Goal: Task Accomplishment & Management: Use online tool/utility

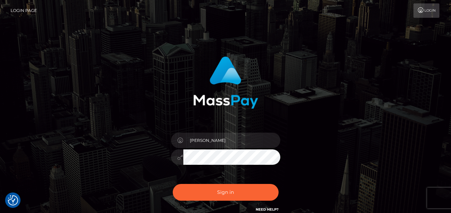
click at [228, 191] on button "Sign in" at bounding box center [226, 192] width 106 height 17
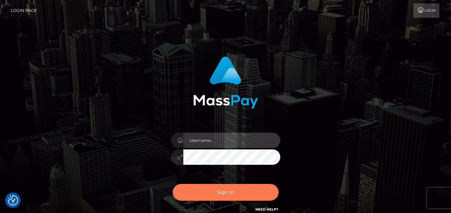
type input "denise"
click at [231, 184] on button "Sign in" at bounding box center [226, 192] width 106 height 17
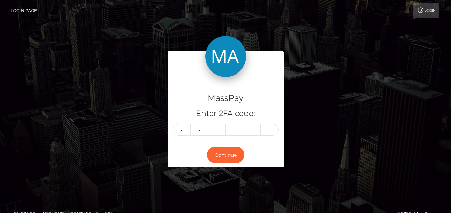
type input "0"
type input "2"
type input "7"
type input "3"
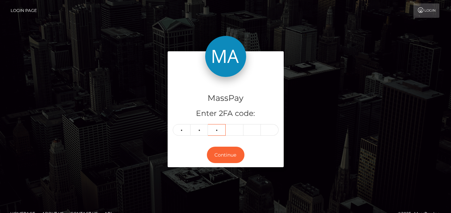
type input "0"
type input "2"
type input "7"
type input "6"
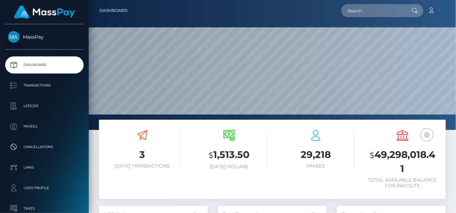
scroll to position [121, 109]
click at [380, 14] on input "text" at bounding box center [373, 10] width 64 height 13
paste input "438211162874589184"
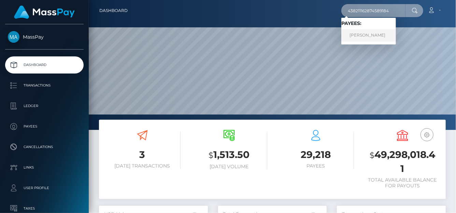
type input "438211162874589184"
click at [369, 37] on link "Varvara Sergeevna Udovichenko" at bounding box center [368, 35] width 55 height 13
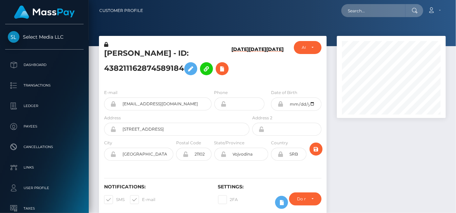
scroll to position [82, 109]
click at [231, 68] on h6 "10/05/25" at bounding box center [239, 63] width 17 height 34
click at [235, 69] on h6 "10/05/25" at bounding box center [239, 63] width 17 height 34
click at [233, 74] on h6 "10/05/25" at bounding box center [239, 63] width 17 height 34
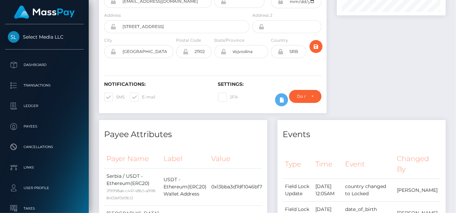
scroll to position [34, 0]
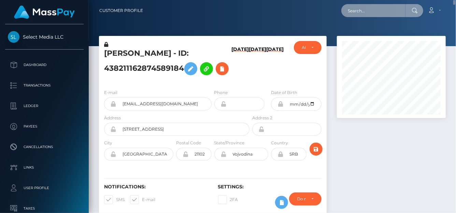
paste input "621415909818376192,"
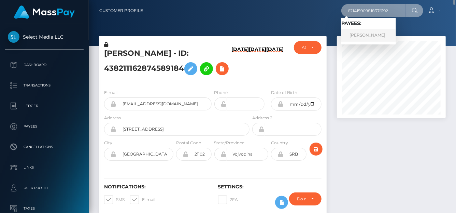
type input "621415909818376192"
click at [355, 31] on link "VIKTORIIA SHILKINA" at bounding box center [368, 35] width 55 height 13
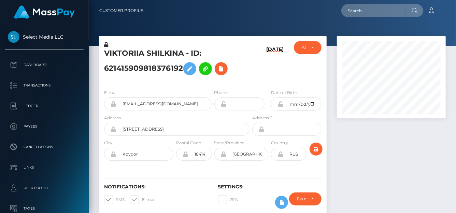
scroll to position [82, 109]
click at [223, 70] on icon at bounding box center [221, 69] width 8 height 9
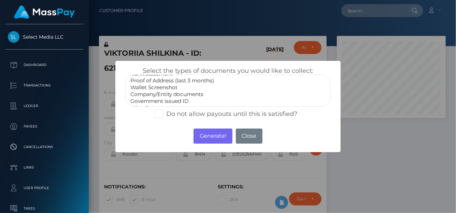
scroll to position [20, 0]
select select "Government issued ID"
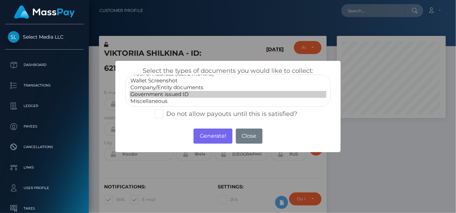
click at [169, 92] on option "Government issued ID" at bounding box center [228, 94] width 197 height 7
click at [203, 134] on button "Generate!" at bounding box center [213, 135] width 39 height 15
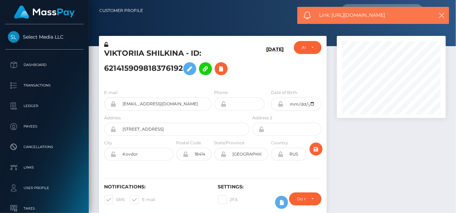
drag, startPoint x: 398, startPoint y: 16, endPoint x: 333, endPoint y: 15, distance: 64.9
click at [333, 15] on span "Link: https://l.maspay.io/plRDl" at bounding box center [374, 15] width 110 height 7
copy span "https://l.maspay.io/plRDl"
click at [224, 68] on icon at bounding box center [221, 69] width 8 height 9
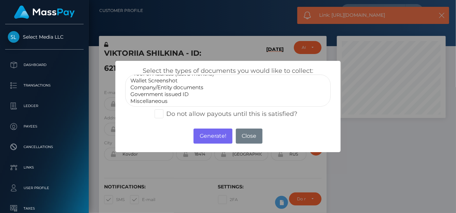
select select "Miscellaneous"
click at [165, 98] on option "Miscellaneous" at bounding box center [228, 101] width 197 height 7
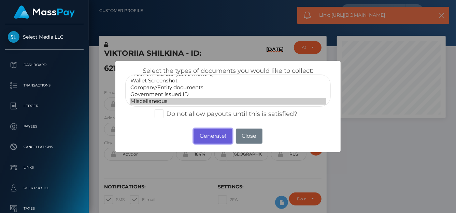
click at [210, 138] on button "Generate!" at bounding box center [213, 135] width 39 height 15
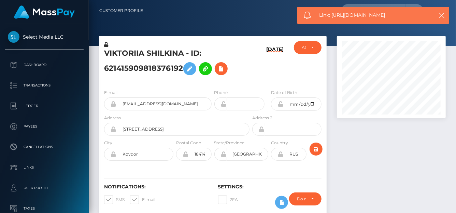
drag, startPoint x: 399, startPoint y: 15, endPoint x: 332, endPoint y: 15, distance: 67.2
click at [332, 15] on span "Link: https://l.maspay.io/1lRF6" at bounding box center [374, 15] width 110 height 7
copy span "https://l.maspay.io/1lRF6"
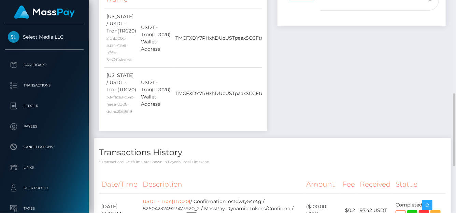
scroll to position [170, 0]
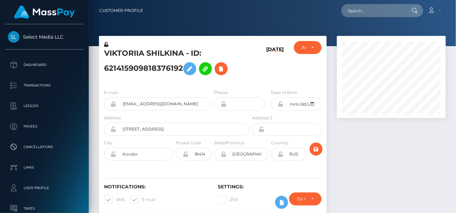
scroll to position [82, 109]
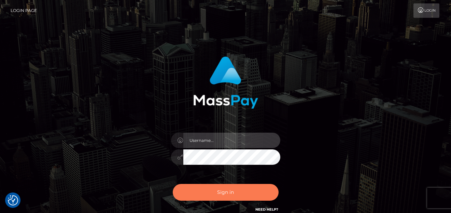
type input "denise"
click at [207, 186] on button "Sign in" at bounding box center [226, 192] width 106 height 17
type input "[PERSON_NAME]"
click at [207, 190] on button "Sign in" at bounding box center [226, 192] width 106 height 17
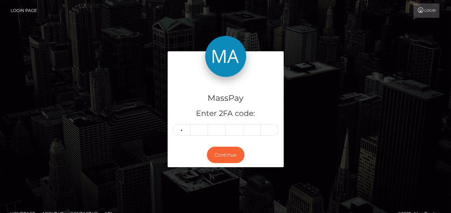
type input "1"
type input "7"
type input "8"
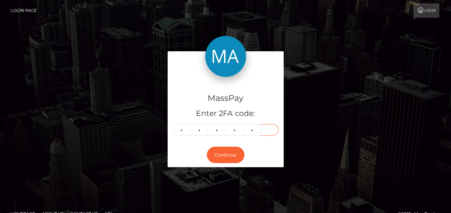
type input "6"
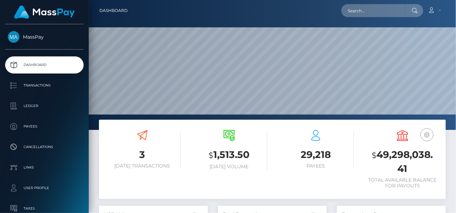
scroll to position [121, 109]
click at [352, 7] on input "text" at bounding box center [373, 10] width 64 height 13
paste input "672749841905889281"
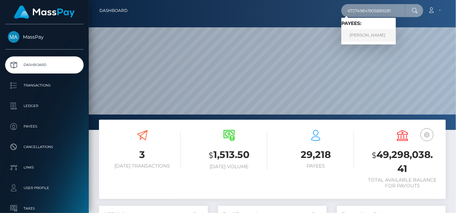
type input "672749841905889281"
click at [383, 35] on link "ALENA DMITRIEVNA Kadiukova" at bounding box center [368, 35] width 55 height 13
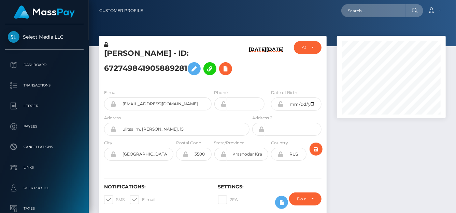
scroll to position [82, 109]
click at [231, 72] on button at bounding box center [225, 68] width 13 height 13
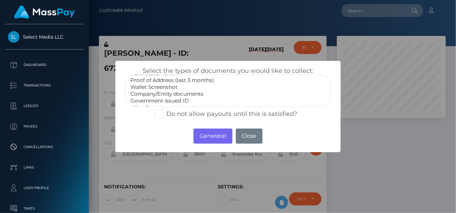
scroll to position [20, 0]
select select "Government issued ID"
click at [155, 94] on option "Government issued ID" at bounding box center [228, 94] width 197 height 7
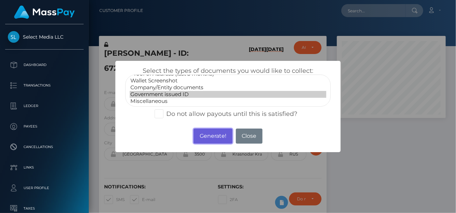
click at [200, 135] on button "Generate!" at bounding box center [213, 135] width 39 height 15
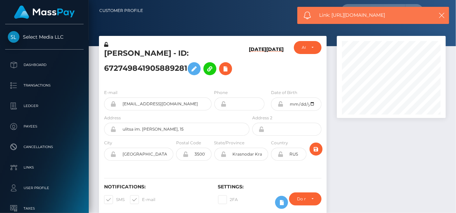
drag, startPoint x: 406, startPoint y: 16, endPoint x: 332, endPoint y: 15, distance: 74.1
click at [332, 15] on span "Link: https://l.maspay.io/UlR7F" at bounding box center [374, 15] width 110 height 7
copy span "https://l.maspay.io/UlR7F"
click at [227, 69] on icon at bounding box center [225, 69] width 8 height 9
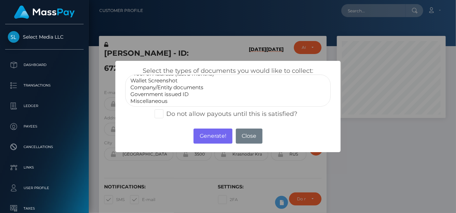
select select "Miscellaneous"
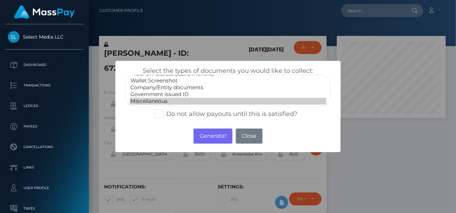
click at [165, 100] on option "Miscellaneous" at bounding box center [228, 101] width 197 height 7
click at [212, 137] on button "Generate!" at bounding box center [213, 135] width 39 height 15
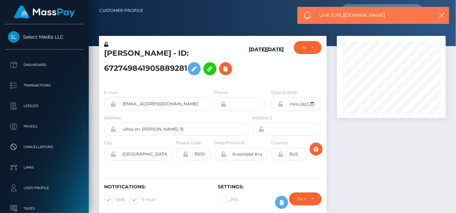
drag, startPoint x: 411, startPoint y: 16, endPoint x: 344, endPoint y: 12, distance: 67.0
click at [368, 14] on span "Link: https://l.maspay.io/OlR69" at bounding box center [374, 15] width 110 height 7
drag, startPoint x: 344, startPoint y: 12, endPoint x: 336, endPoint y: 15, distance: 8.7
click at [335, 15] on span "Link: https://l.maspay.io/OlR69" at bounding box center [374, 15] width 110 height 7
drag, startPoint x: 396, startPoint y: 17, endPoint x: 332, endPoint y: 13, distance: 63.9
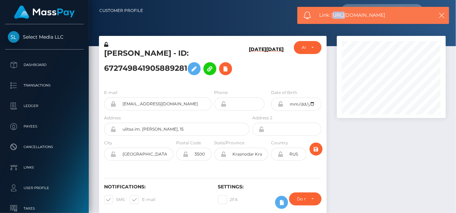
click at [332, 13] on span "Link: https://l.maspay.io/OlR69" at bounding box center [374, 15] width 110 height 7
copy span "https://l.maspay.io/OlR69"
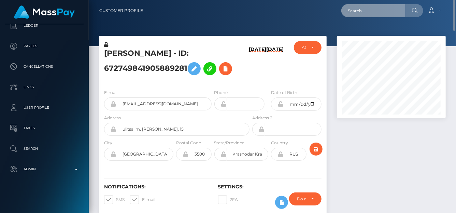
click at [357, 9] on input "text" at bounding box center [373, 10] width 64 height 13
paste input "793953977640165378,"
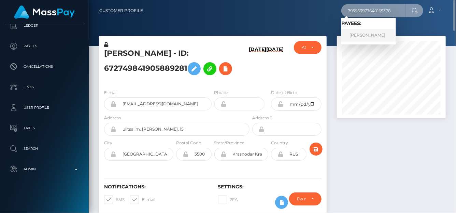
type input "793953977640165378"
click at [359, 31] on link "Karina Fedoseeva" at bounding box center [368, 35] width 55 height 13
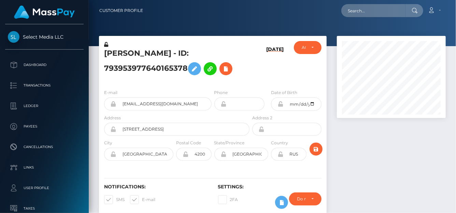
scroll to position [82, 109]
click at [224, 65] on icon at bounding box center [226, 69] width 8 height 9
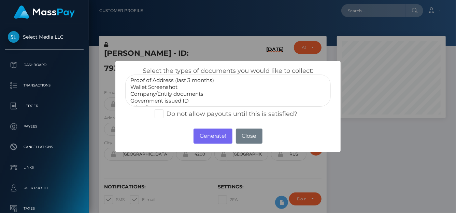
scroll to position [20, 0]
select select "Government issued ID"
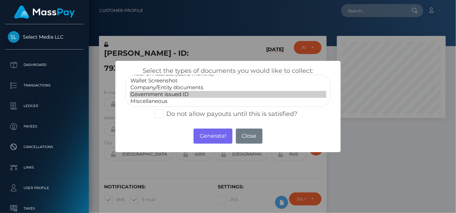
click at [145, 91] on option "Government issued ID" at bounding box center [228, 94] width 197 height 7
click at [208, 134] on button "Generate!" at bounding box center [213, 135] width 39 height 15
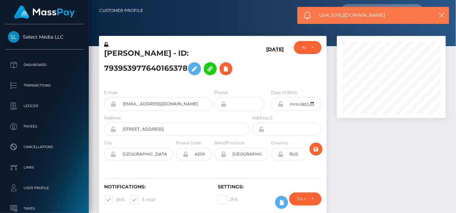
drag, startPoint x: 404, startPoint y: 16, endPoint x: 332, endPoint y: 13, distance: 72.1
click at [332, 13] on span "Link: https://l.maspay.io/qlTqN" at bounding box center [374, 15] width 110 height 7
copy span "https://l.maspay.io/qlTqN"
click at [230, 69] on icon at bounding box center [226, 69] width 8 height 9
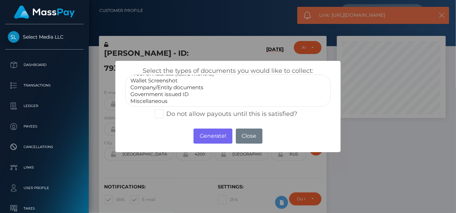
select select "Miscellaneous"
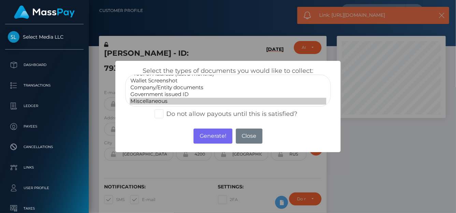
click at [166, 100] on option "Miscellaneous" at bounding box center [228, 101] width 197 height 7
click at [205, 137] on button "Generate!" at bounding box center [213, 135] width 39 height 15
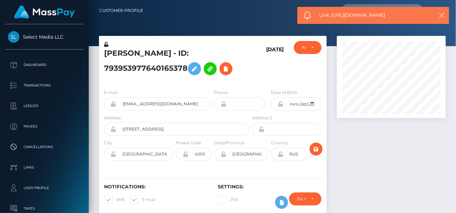
drag, startPoint x: 404, startPoint y: 17, endPoint x: 332, endPoint y: 12, distance: 72.2
click at [332, 12] on span "Link: https://l.maspay.io/FlTwU" at bounding box center [374, 15] width 110 height 7
copy span "https://l.maspay.io/FlTwU"
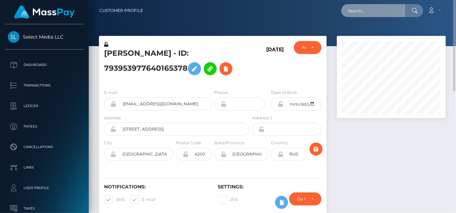
click at [366, 13] on input "text" at bounding box center [373, 10] width 64 height 13
paste input "750541237714432000"
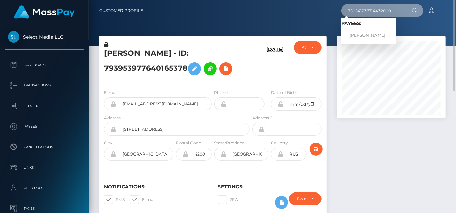
type input "750541237714432000"
drag, startPoint x: 359, startPoint y: 42, endPoint x: 359, endPoint y: 37, distance: 4.8
click at [359, 37] on link "Vasilisa Andreevna Kharkova" at bounding box center [368, 35] width 55 height 13
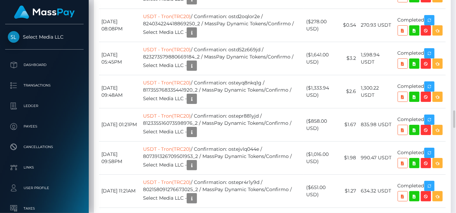
scroll to position [1539, 0]
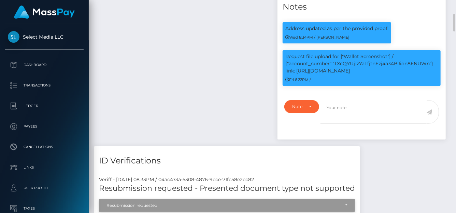
scroll to position [582, 0]
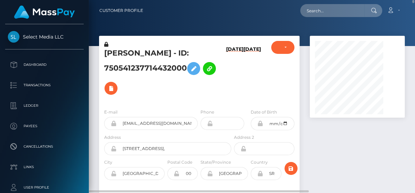
scroll to position [82, 95]
drag, startPoint x: 222, startPoint y: 1, endPoint x: 230, endPoint y: 14, distance: 14.6
click at [230, 14] on div "Loading... Loading... Account Edit Profile Logout" at bounding box center [276, 10] width 256 height 14
click at [334, 14] on input "text" at bounding box center [332, 10] width 64 height 13
paste input "bmslut4cin@gmail.com"
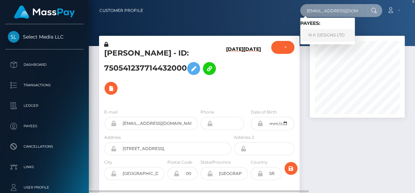
type input "bmslut4cin@gmail.com"
click at [325, 35] on link "N K DESIGNS LTD" at bounding box center [327, 35] width 55 height 13
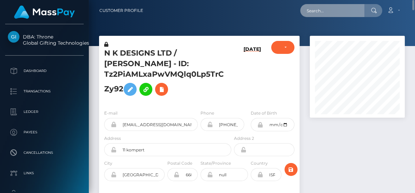
click at [337, 12] on input "text" at bounding box center [332, 10] width 64 height 13
paste input "[EMAIL_ADDRESS][DOMAIN_NAME]"
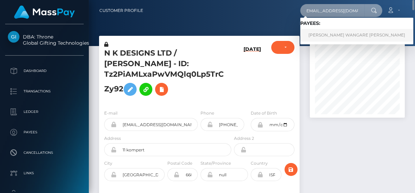
type input "[EMAIL_ADDRESS][DOMAIN_NAME]"
click at [325, 39] on link "[PERSON_NAME] WANGARE [PERSON_NAME]" at bounding box center [356, 35] width 113 height 13
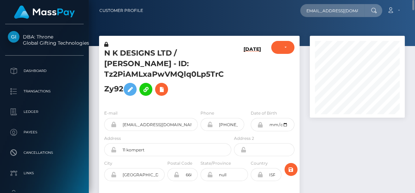
scroll to position [0, 0]
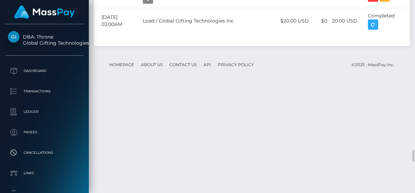
scroll to position [2454, 0]
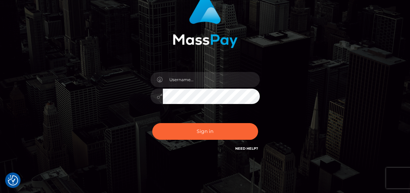
scroll to position [62, 0]
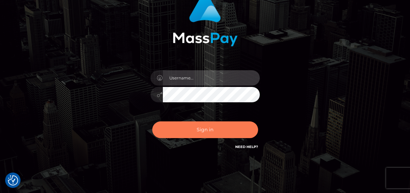
type input "[PERSON_NAME]"
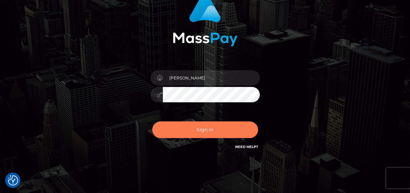
click at [185, 123] on button "Sign in" at bounding box center [205, 130] width 106 height 17
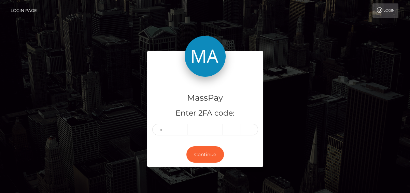
type input "6"
type input "4"
type input "1"
type input "9"
type input "4"
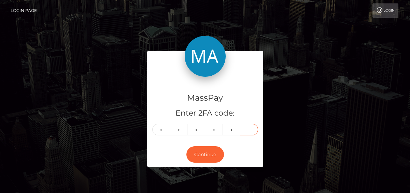
type input "7"
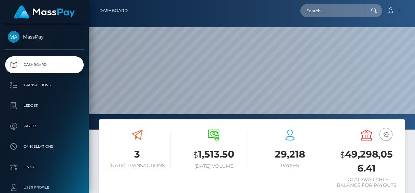
scroll to position [121, 95]
click at [320, 12] on input "text" at bounding box center [332, 10] width 64 height 13
paste input "[EMAIL_ADDRESS][DOMAIN_NAME]"
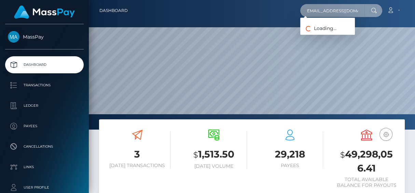
type input "[EMAIL_ADDRESS][DOMAIN_NAME]"
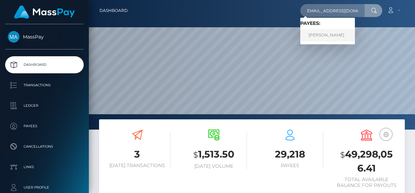
click at [313, 33] on link "[PERSON_NAME]" at bounding box center [327, 35] width 55 height 13
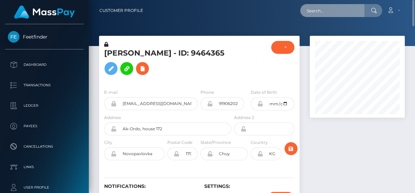
click at [333, 11] on input "text" at bounding box center [332, 10] width 64 height 13
paste input "salinasnevaeh745@gmail.com"
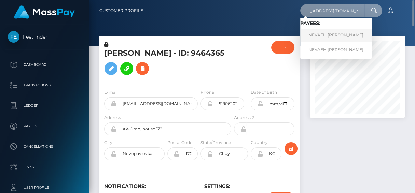
type input "salinasnevaeh745@gmail.com"
click at [337, 38] on link "NEVAEH DANIELE SALINAS" at bounding box center [335, 35] width 71 height 13
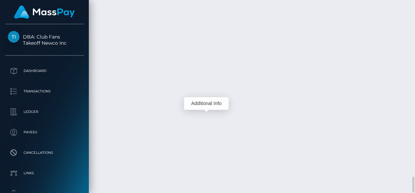
scroll to position [82, 95]
drag, startPoint x: 230, startPoint y: 101, endPoint x: 145, endPoint y: 102, distance: 85.3
copy td "f31304ae1e41491abe256598c1fef470"
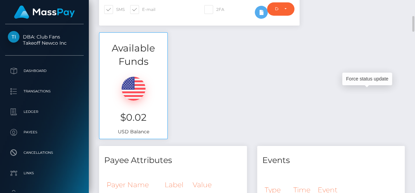
scroll to position [0, 0]
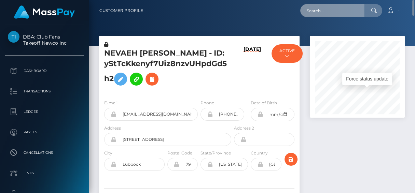
click at [334, 6] on input "text" at bounding box center [332, 10] width 64 height 13
paste input "adriandsloan@yahoo.com"
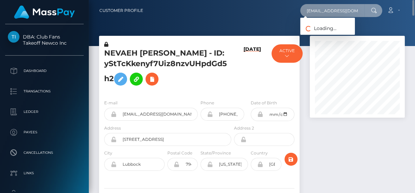
scroll to position [0, 3]
type input "adriandsloan@yahoo.com"
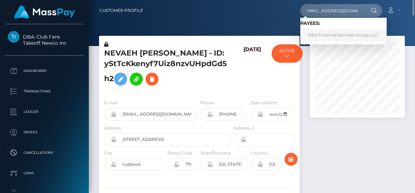
scroll to position [0, 0]
click at [317, 33] on link "Elite Financial Services Group, LLC" at bounding box center [343, 35] width 86 height 13
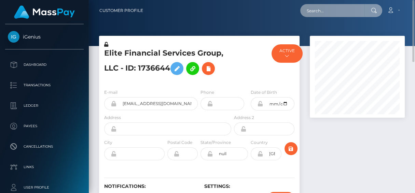
click at [311, 10] on input "text" at bounding box center [332, 10] width 64 height 13
paste input "[EMAIL_ADDRESS][DOMAIN_NAME]"
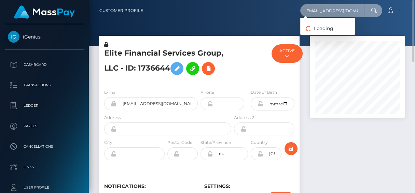
type input "[EMAIL_ADDRESS][DOMAIN_NAME]"
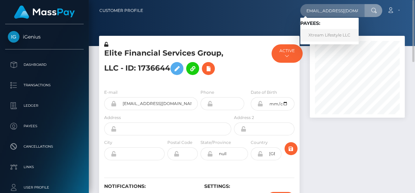
click at [309, 34] on link "Xtream Lifestyle LLC" at bounding box center [329, 35] width 58 height 13
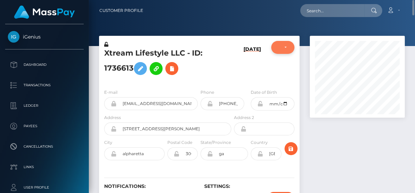
click at [287, 48] on div "DEACTIVE" at bounding box center [282, 47] width 23 height 13
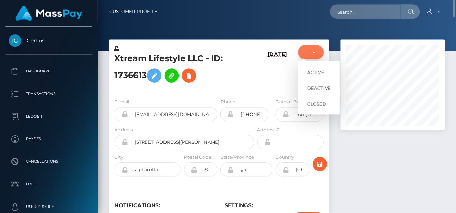
scroll to position [82, 95]
click at [362, 141] on div at bounding box center [356, 129] width 105 height 186
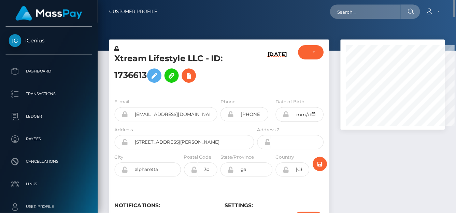
scroll to position [82, 109]
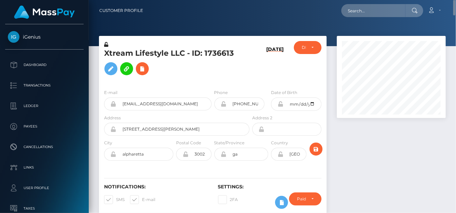
drag, startPoint x: 367, startPoint y: 131, endPoint x: 334, endPoint y: 149, distance: 37.2
click at [334, 149] on div at bounding box center [391, 129] width 119 height 186
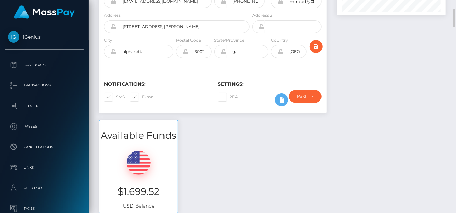
scroll to position [0, 0]
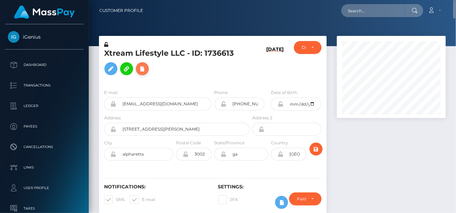
click at [142, 67] on icon at bounding box center [142, 69] width 8 height 9
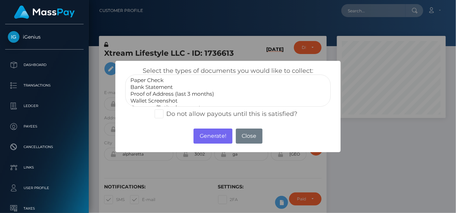
select select "Bank Statement"
click at [164, 85] on option "Bank Statement" at bounding box center [228, 87] width 197 height 7
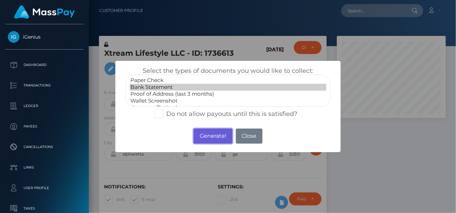
click at [206, 135] on button "Generate!" at bounding box center [213, 135] width 39 height 15
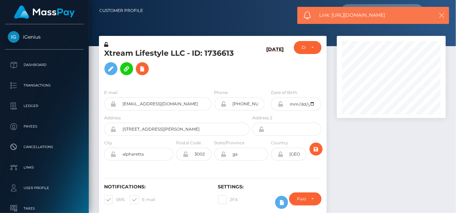
click at [414, 13] on icon "button" at bounding box center [441, 15] width 7 height 7
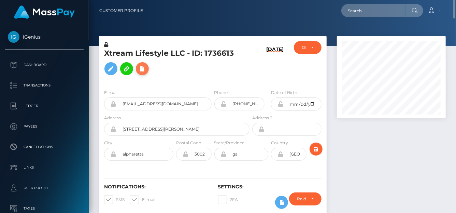
click at [145, 67] on icon at bounding box center [142, 69] width 8 height 9
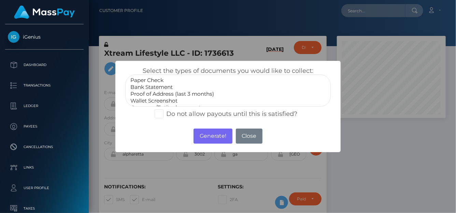
scroll to position [20, 0]
select select "Government issued ID"
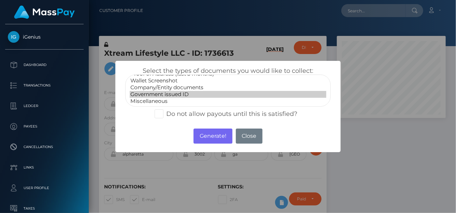
click at [165, 91] on option "Government issued ID" at bounding box center [228, 94] width 197 height 7
click at [211, 133] on button "Generate!" at bounding box center [213, 135] width 39 height 15
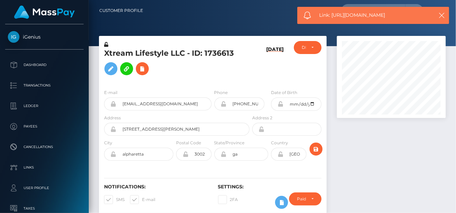
drag, startPoint x: 393, startPoint y: 14, endPoint x: 332, endPoint y: 15, distance: 61.1
click at [332, 15] on span "Link: https://l.maspay.io/zlTiI" at bounding box center [374, 15] width 110 height 7
copy span "https://l.maspay.io/zlTiI"
click at [144, 69] on icon at bounding box center [142, 69] width 8 height 9
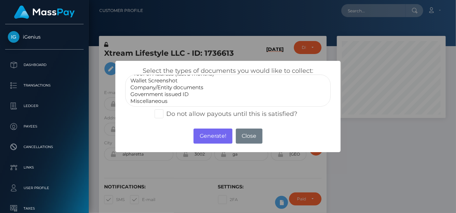
select select "Company/Entity documents"
click at [175, 87] on option "Company/Entity documents" at bounding box center [228, 87] width 197 height 7
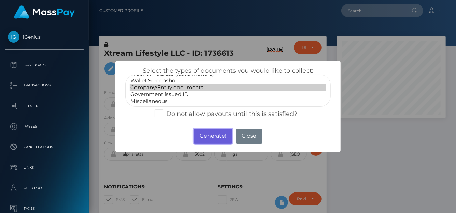
click at [205, 133] on button "Generate!" at bounding box center [213, 135] width 39 height 15
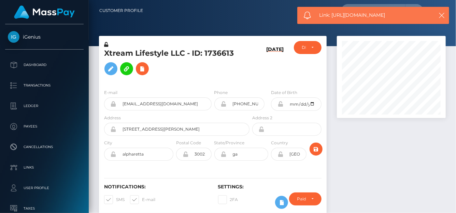
drag, startPoint x: 407, startPoint y: 16, endPoint x: 333, endPoint y: 17, distance: 74.1
click at [333, 17] on span "Link: https://l.maspay.io/vlToj" at bounding box center [374, 15] width 110 height 7
copy span "https://l.maspay.io/vlToj"
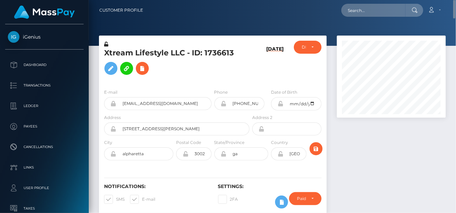
scroll to position [0, 0]
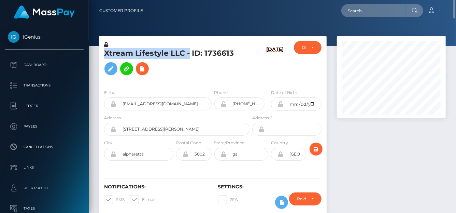
drag, startPoint x: 188, startPoint y: 56, endPoint x: 105, endPoint y: 49, distance: 82.5
click at [105, 51] on h5 "Xtream Lifestyle LLC - ID: 1736613" at bounding box center [175, 63] width 142 height 30
copy h5 "Xtream Lifestyle LLC -"
click at [358, 15] on input "text" at bounding box center [373, 10] width 64 height 13
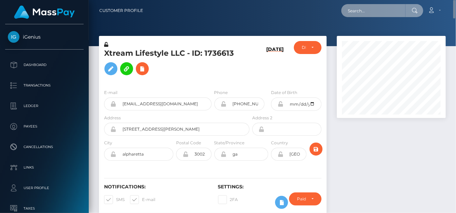
paste input "skyla.says.11@gmail.com"
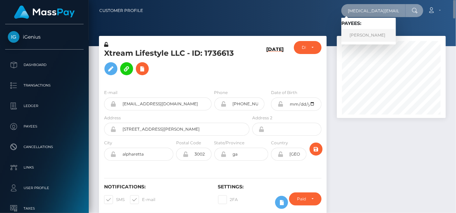
type input "skyla.says.11@gmail.com"
click at [360, 38] on link "KELLY ANN GEANT" at bounding box center [368, 35] width 55 height 13
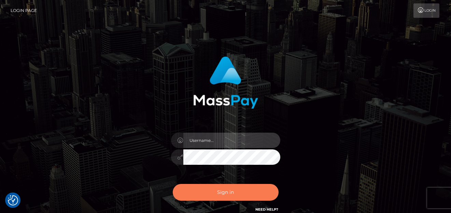
type input "[PERSON_NAME]"
click at [218, 192] on button "Sign in" at bounding box center [226, 192] width 106 height 17
type input "[PERSON_NAME]"
click at [235, 198] on button "Sign in" at bounding box center [226, 192] width 106 height 17
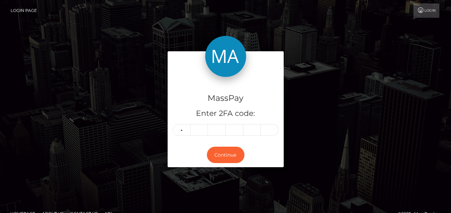
type input "6"
type input "9"
type input "2"
type input "9"
type input "4"
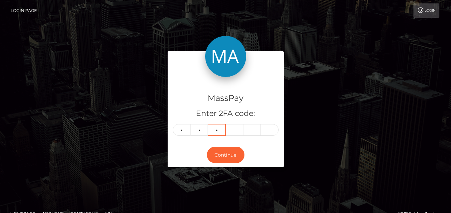
type input "8"
type input "6"
type input "9"
type input "2"
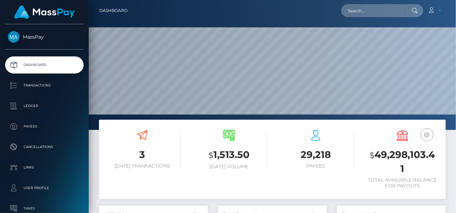
scroll to position [121, 109]
click at [353, 12] on input "text" at bounding box center [373, 10] width 64 height 13
paste input "bambamwetts@gmail.com"
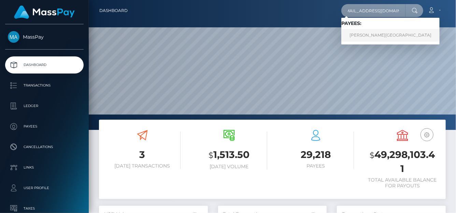
type input "bambamwetts@gmail.com"
click at [352, 38] on link "Tina Hall-Jordan" at bounding box center [390, 35] width 98 height 13
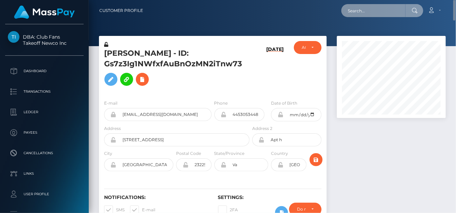
click at [355, 12] on input "text" at bounding box center [373, 10] width 64 height 13
paste input "[EMAIL_ADDRESS][DOMAIN_NAME]"
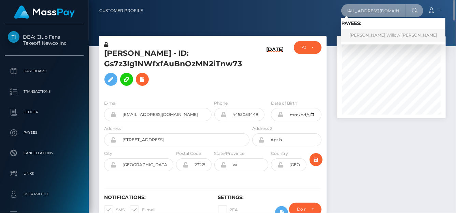
type input "[EMAIL_ADDRESS][DOMAIN_NAME]"
click at [374, 33] on link "Brooke Willow Harrison" at bounding box center [393, 35] width 104 height 13
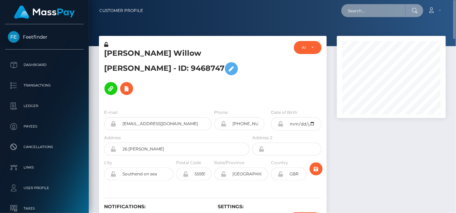
click at [354, 14] on input "text" at bounding box center [373, 10] width 64 height 13
paste input "[EMAIL_ADDRESS][DOMAIN_NAME]"
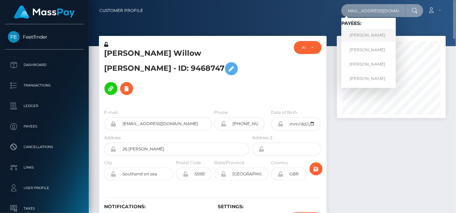
type input "[EMAIL_ADDRESS][DOMAIN_NAME]"
click at [358, 35] on link "ELENA BORISOVA" at bounding box center [368, 35] width 55 height 13
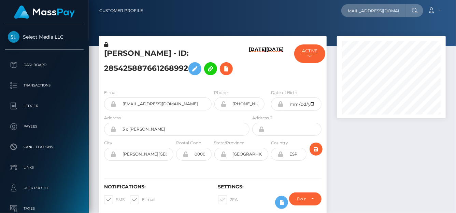
scroll to position [82, 109]
type input "[EMAIL_ADDRESS][DOMAIN_NAME]"
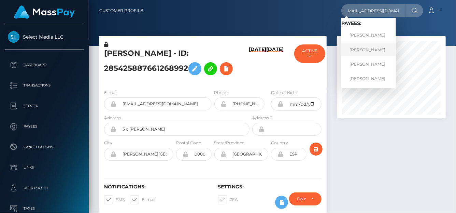
scroll to position [0, 0]
click at [355, 48] on link "ELENA BORISOVA" at bounding box center [368, 49] width 55 height 13
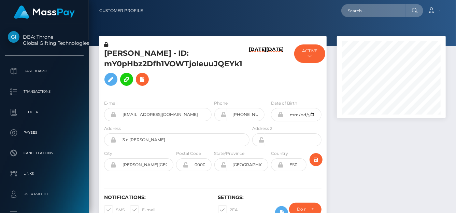
scroll to position [82, 109]
click at [241, 61] on div "[PERSON_NAME] - ID: mY0pHbz2Dfh1VOWTjoIeuuJQEYk1" at bounding box center [175, 67] width 152 height 53
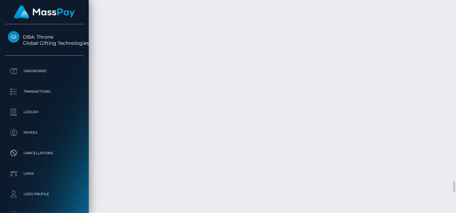
scroll to position [3827, 0]
